Goal: Entertainment & Leisure: Consume media (video, audio)

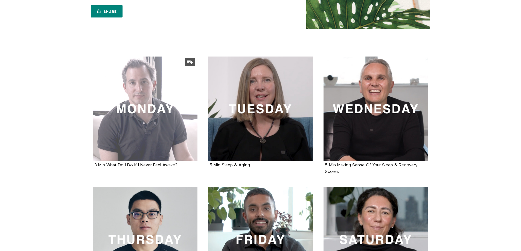
scroll to position [82, 0]
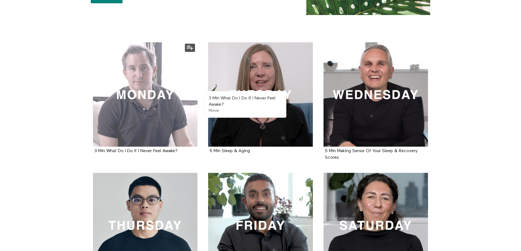
click at [145, 104] on div at bounding box center [145, 94] width 105 height 105
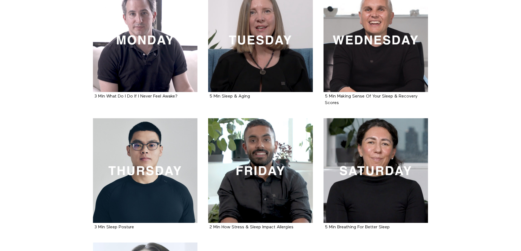
scroll to position [109, 0]
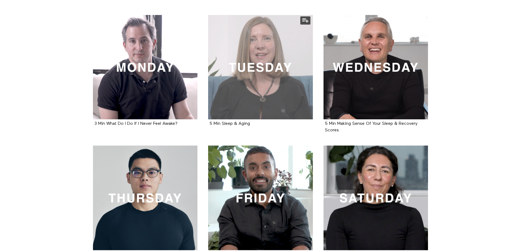
click at [249, 89] on div at bounding box center [260, 67] width 105 height 105
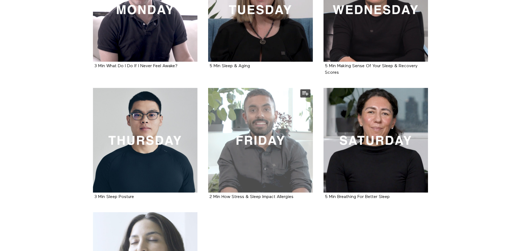
scroll to position [137, 0]
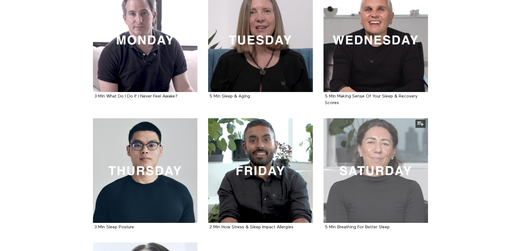
click at [359, 150] on div at bounding box center [375, 170] width 105 height 105
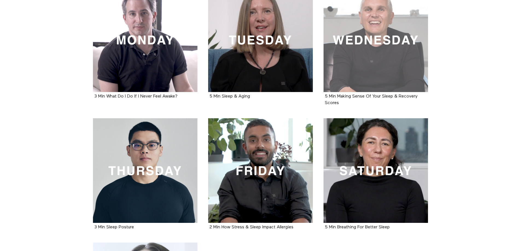
click at [337, 64] on div at bounding box center [375, 40] width 105 height 105
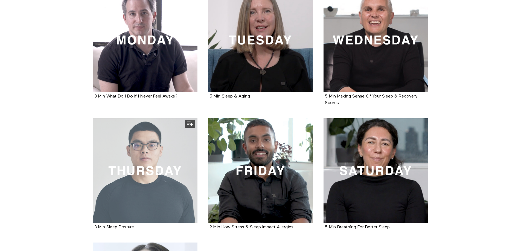
click at [166, 179] on div at bounding box center [145, 170] width 105 height 105
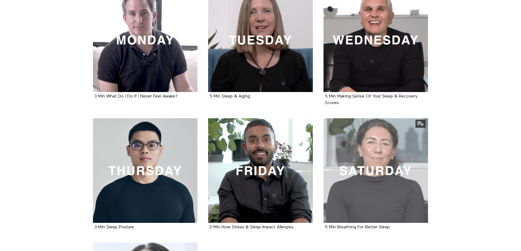
click at [350, 171] on div at bounding box center [375, 170] width 105 height 105
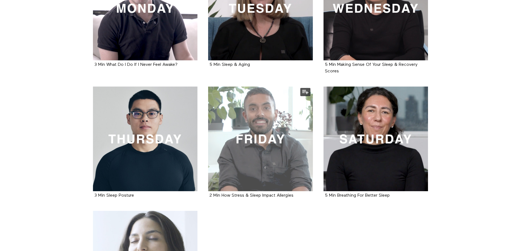
scroll to position [219, 0]
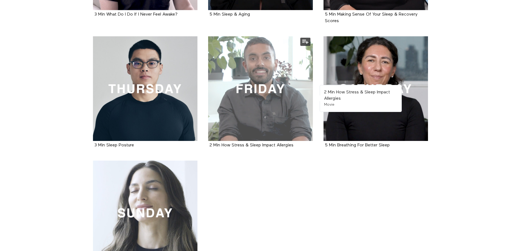
click at [262, 79] on div at bounding box center [260, 88] width 105 height 105
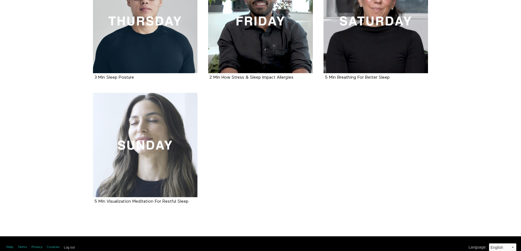
scroll to position [294, 0]
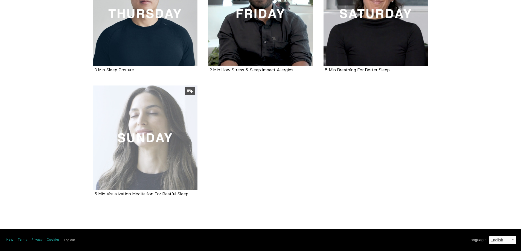
click at [124, 158] on div at bounding box center [145, 138] width 105 height 105
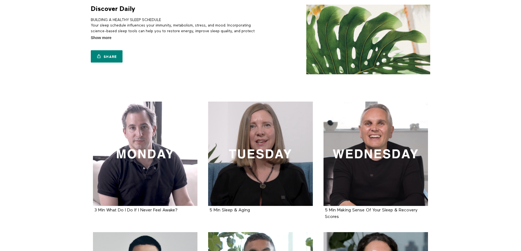
scroll to position [0, 0]
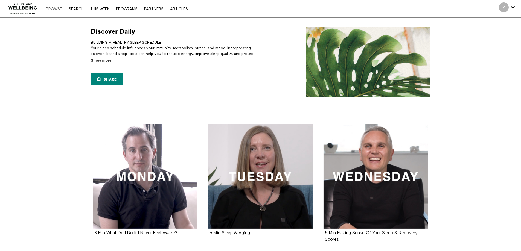
click at [44, 7] on nav "Browse Search THIS WEEK PROGRAMS PARTNERS ARTICLES Account settings Manage Subs…" at bounding box center [116, 8] width 147 height 5
click at [47, 9] on link "Browse" at bounding box center [54, 9] width 22 height 4
click at [98, 10] on link "THIS WEEK" at bounding box center [99, 9] width 25 height 4
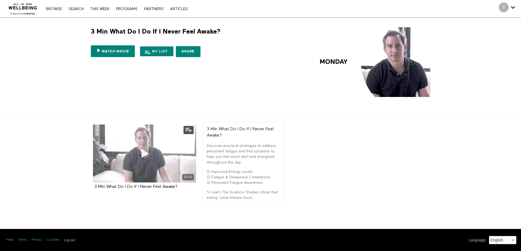
click at [146, 150] on icon at bounding box center [144, 154] width 16 height 10
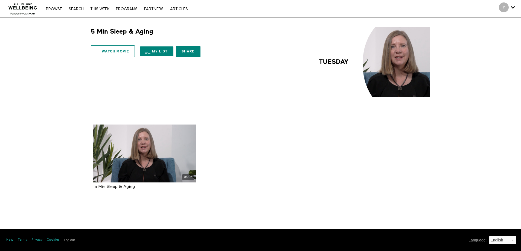
click at [108, 48] on link "Watch Movie" at bounding box center [113, 51] width 44 height 12
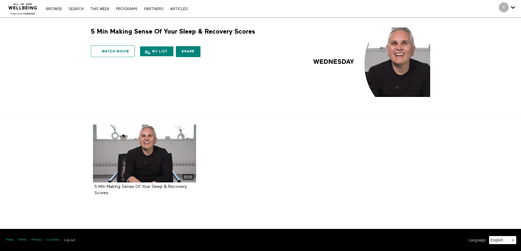
click at [115, 53] on link "Watch Movie" at bounding box center [113, 51] width 44 height 12
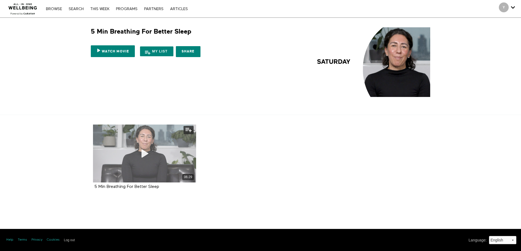
click at [133, 144] on div "06:29" at bounding box center [144, 154] width 103 height 58
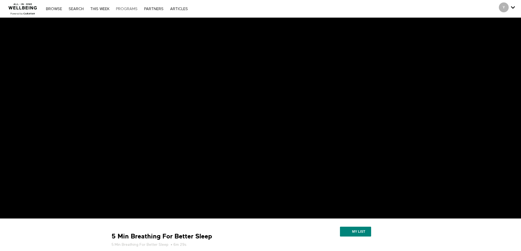
click at [125, 7] on link "PROGRAMS" at bounding box center [126, 9] width 27 height 4
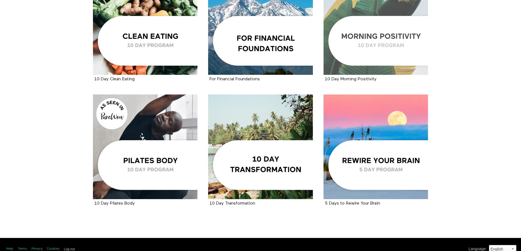
scroll to position [785, 0]
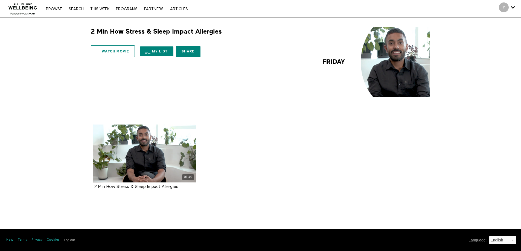
click at [128, 51] on link "Watch Movie" at bounding box center [113, 51] width 44 height 12
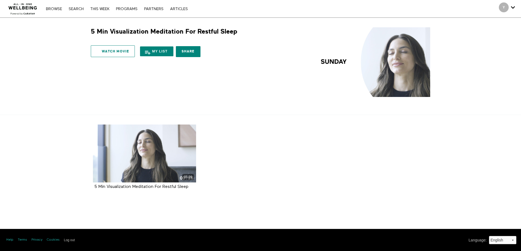
click at [111, 50] on link "Watch Movie" at bounding box center [113, 51] width 44 height 12
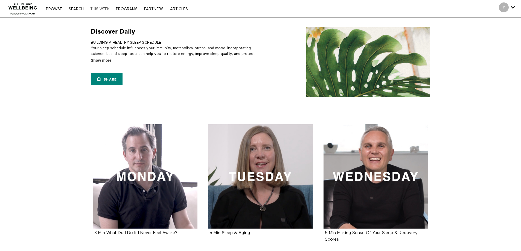
click at [97, 9] on link "THIS WEEK" at bounding box center [99, 9] width 25 height 4
click at [123, 10] on link "PROGRAMS" at bounding box center [126, 9] width 27 height 4
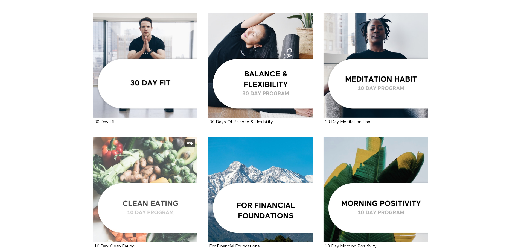
scroll to position [593, 0]
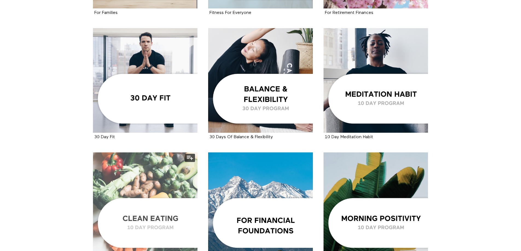
drag, startPoint x: 154, startPoint y: 208, endPoint x: 166, endPoint y: 189, distance: 22.4
click at [154, 208] on div at bounding box center [145, 205] width 105 height 105
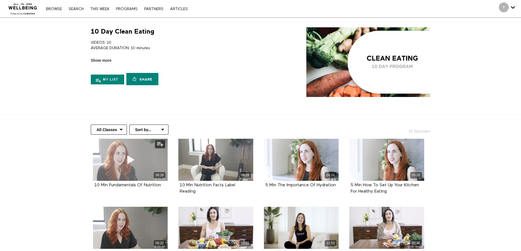
click at [144, 170] on div "08:28" at bounding box center [130, 160] width 75 height 42
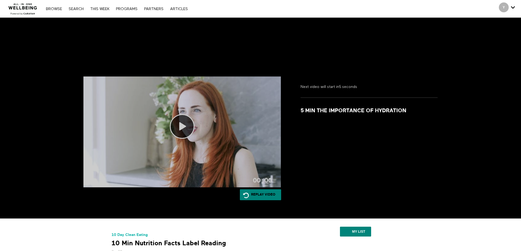
click at [187, 132] on icon at bounding box center [182, 126] width 25 height 25
